Goal: Check status: Check status

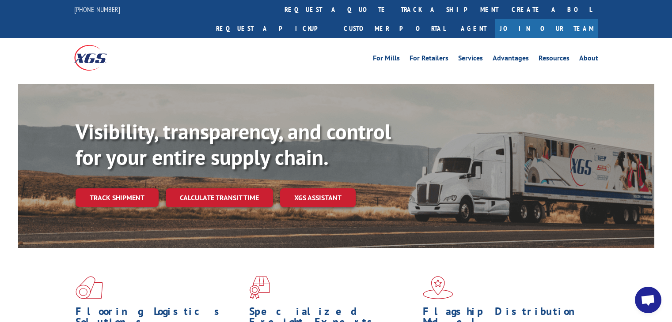
click at [394, 11] on link "track a shipment" at bounding box center [449, 9] width 111 height 19
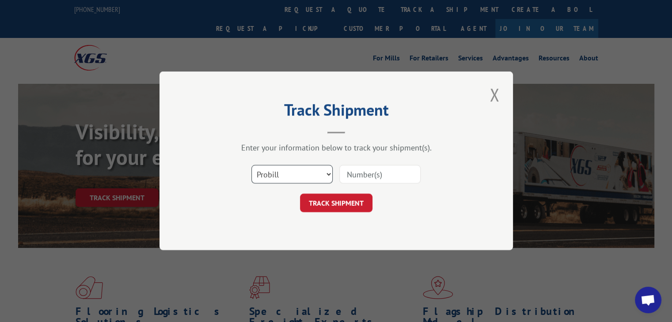
click at [284, 178] on select "Select category... Probill BOL PO" at bounding box center [291, 175] width 81 height 19
select select "po"
click at [251, 166] on select "Select category... Probill BOL PO" at bounding box center [291, 175] width 81 height 19
click at [336, 178] on div "Select category... Probill BOL PO" at bounding box center [336, 174] width 265 height 29
click at [361, 179] on input at bounding box center [379, 175] width 81 height 19
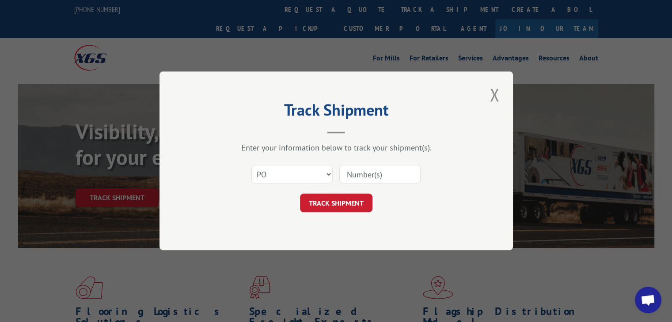
paste input "14543108"
click at [366, 177] on input "14543108" at bounding box center [379, 175] width 81 height 19
click at [361, 177] on input "14543108" at bounding box center [379, 175] width 81 height 19
type input "14543108"
click at [360, 200] on button "TRACK SHIPMENT" at bounding box center [336, 203] width 72 height 19
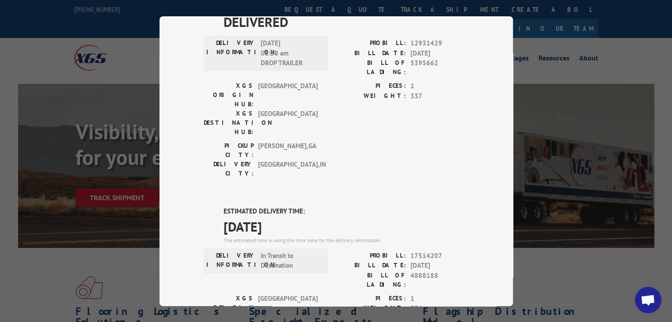
scroll to position [75, 0]
drag, startPoint x: 214, startPoint y: 178, endPoint x: 330, endPoint y: 181, distance: 116.6
copy span "[DATE]"
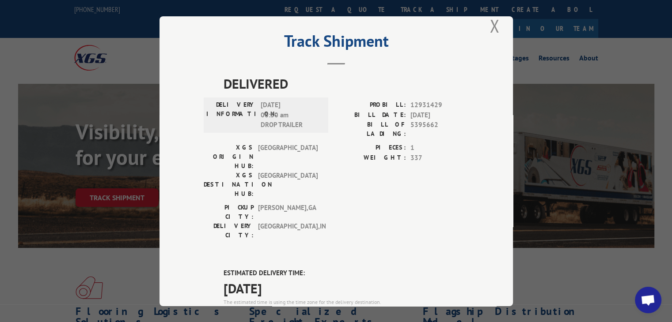
scroll to position [0, 0]
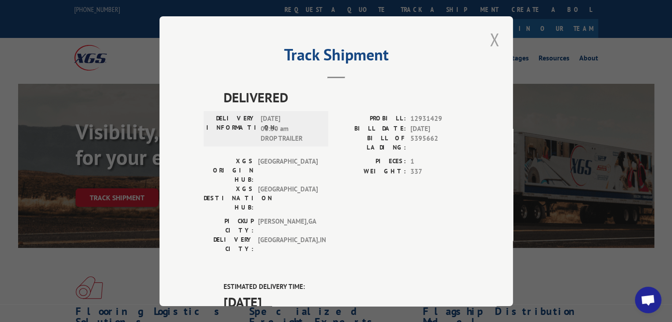
click at [487, 40] on button "Close modal" at bounding box center [494, 39] width 15 height 24
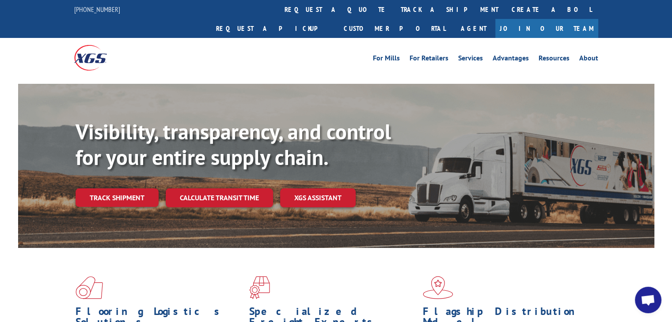
click at [394, 14] on link "track a shipment" at bounding box center [449, 9] width 111 height 19
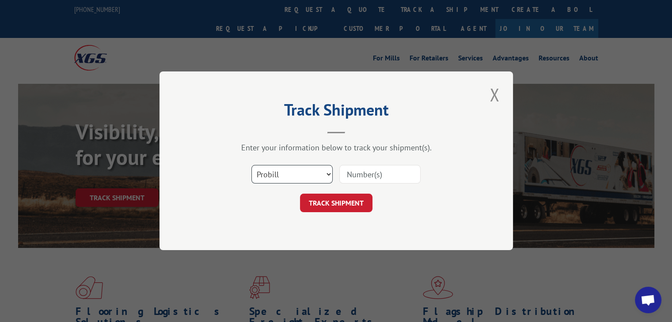
click at [309, 173] on select "Select category... Probill BOL PO" at bounding box center [291, 175] width 81 height 19
select select "po"
click at [251, 166] on select "Select category... Probill BOL PO" at bounding box center [291, 175] width 81 height 19
click at [372, 183] on input at bounding box center [379, 175] width 81 height 19
paste input "28518754"
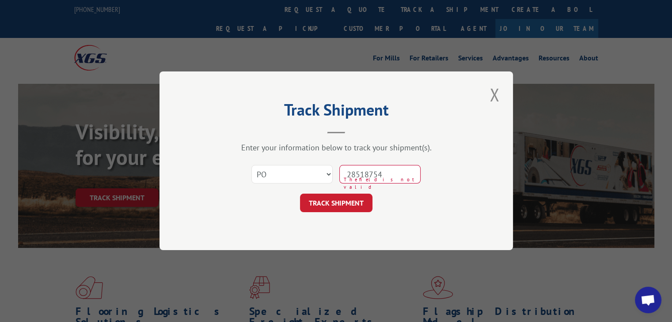
click at [363, 172] on input "28518754" at bounding box center [379, 175] width 81 height 19
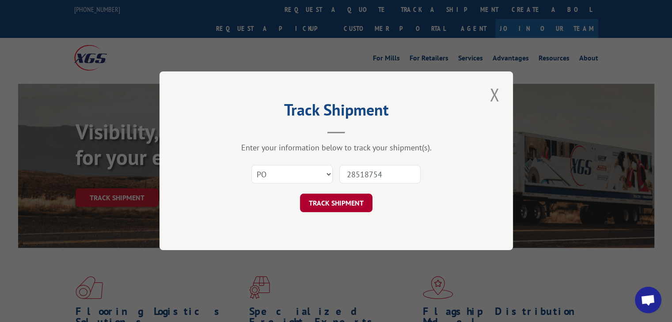
type input "28518754"
click at [349, 201] on button "TRACK SHIPMENT" at bounding box center [336, 203] width 72 height 19
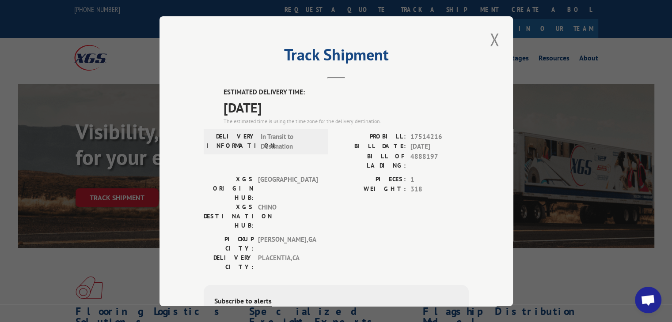
drag, startPoint x: 219, startPoint y: 105, endPoint x: 314, endPoint y: 106, distance: 94.5
click at [314, 106] on div "ESTIMATED DELIVERY TIME: [DATE] The estimated time is using the time zone for t…" at bounding box center [336, 246] width 265 height 318
copy span "[DATE]"
click at [492, 39] on button "Close modal" at bounding box center [494, 39] width 15 height 24
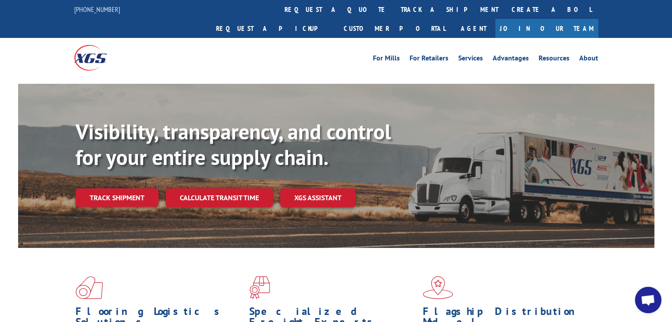
click at [394, 11] on link "track a shipment" at bounding box center [449, 9] width 111 height 19
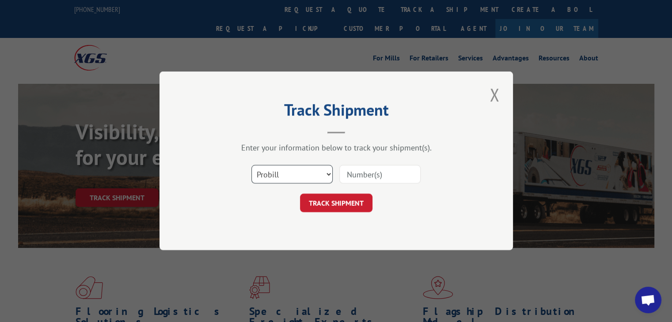
click at [292, 179] on select "Select category... Probill BOL PO" at bounding box center [291, 175] width 81 height 19
select select "po"
click at [251, 166] on select "Select category... Probill BOL PO" at bounding box center [291, 175] width 81 height 19
click at [371, 174] on input at bounding box center [379, 175] width 81 height 19
paste input "63549601"
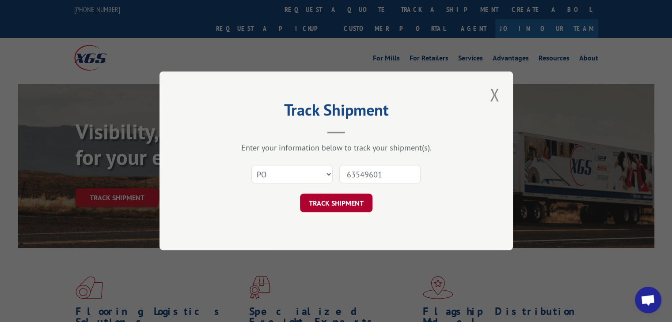
type input "63549601"
click at [345, 197] on button "TRACK SHIPMENT" at bounding box center [336, 203] width 72 height 19
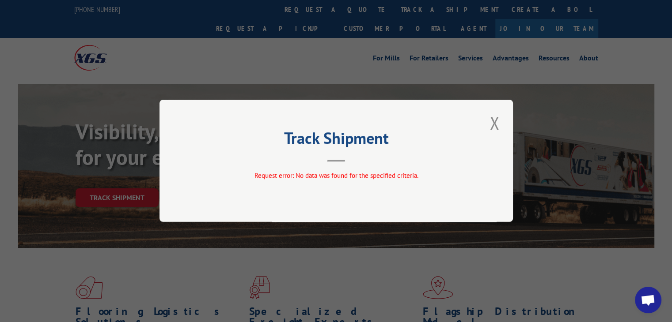
click at [490, 121] on button "Close modal" at bounding box center [494, 123] width 15 height 24
